Goal: Transaction & Acquisition: Subscribe to service/newsletter

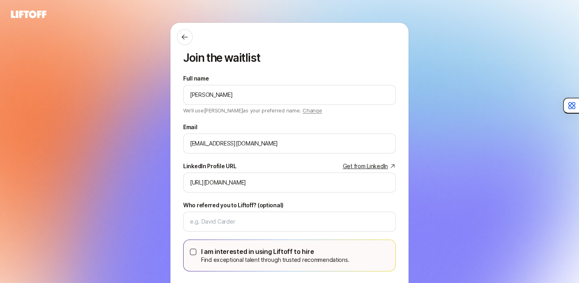
scroll to position [61, 0]
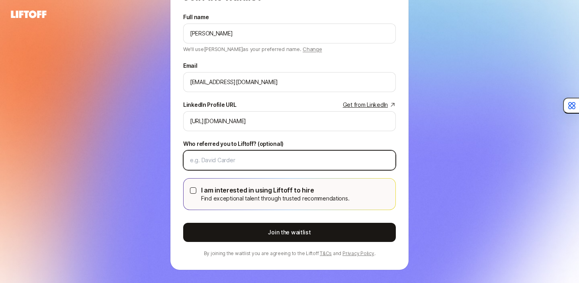
click at [277, 162] on input "Who referred you to Liftoff? (optional)" at bounding box center [289, 160] width 199 height 10
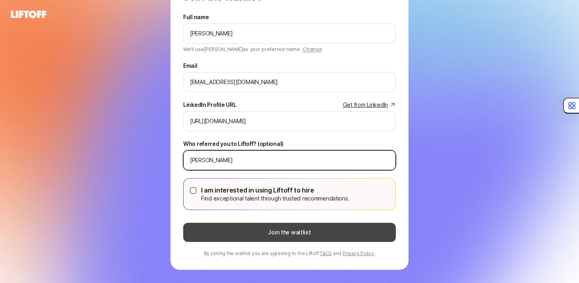
type input "[PERSON_NAME]"
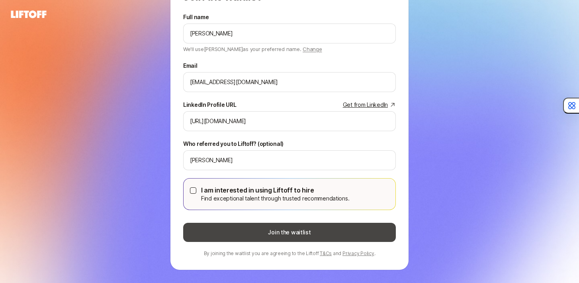
click at [282, 234] on button "Join the waitlist" at bounding box center [289, 232] width 213 height 19
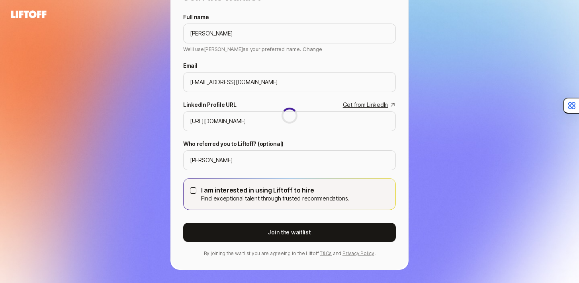
scroll to position [0, 0]
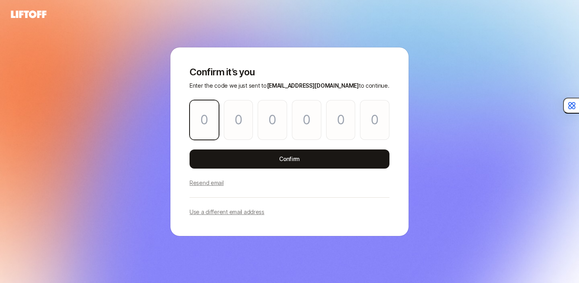
click at [206, 118] on input "Please enter OTP character 1" at bounding box center [203, 120] width 29 height 40
paste input "3"
type input "5"
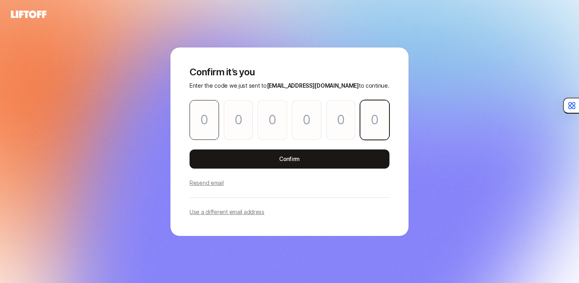
type input "1"
type input "9"
type input "3"
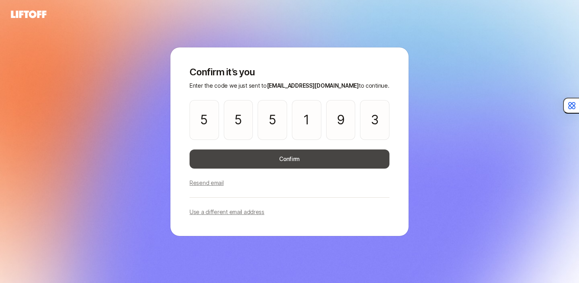
click at [240, 157] on button "Confirm" at bounding box center [289, 158] width 200 height 19
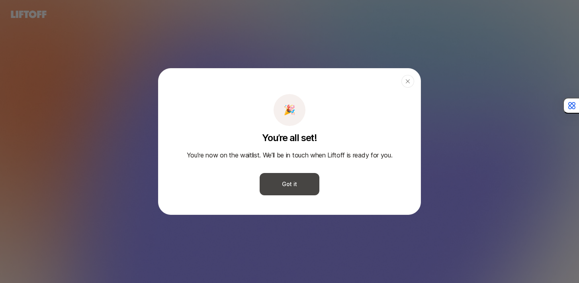
click at [303, 192] on button "Got it" at bounding box center [290, 184] width 60 height 22
